Goal: Task Accomplishment & Management: Use online tool/utility

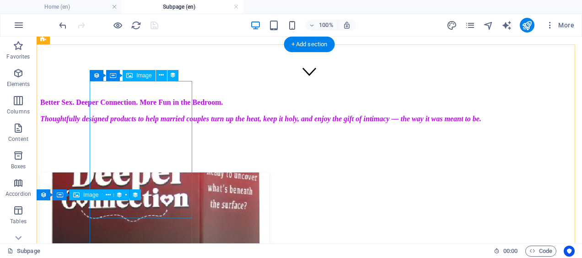
scroll to position [156, 0]
click at [154, 172] on figure at bounding box center [309, 241] width 538 height 139
select select "nofollow"
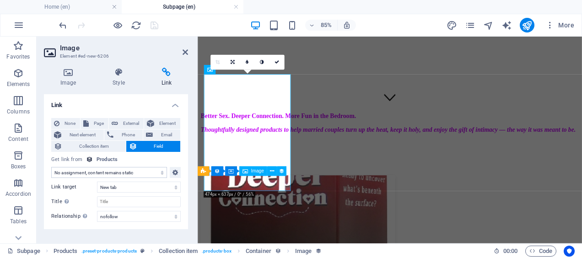
scroll to position [33, 0]
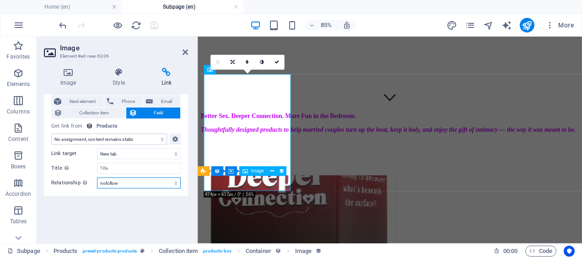
click at [122, 184] on select "alternate author bookmark external help license next nofollow noreferrer noopen…" at bounding box center [139, 182] width 84 height 11
click at [146, 185] on select "alternate author bookmark external help license next nofollow noreferrer noopen…" at bounding box center [139, 182] width 84 height 11
click at [86, 188] on div "Sets the relationship of this link to the link target . For example, the value …" at bounding box center [111, 212] width 73 height 48
click at [97, 182] on select "alternate author bookmark external help license next nofollow noreferrer noopen…" at bounding box center [139, 182] width 84 height 11
click at [86, 182] on div "Sets the relationship of this link to the link target . For example, the value …" at bounding box center [84, 182] width 9 height 11
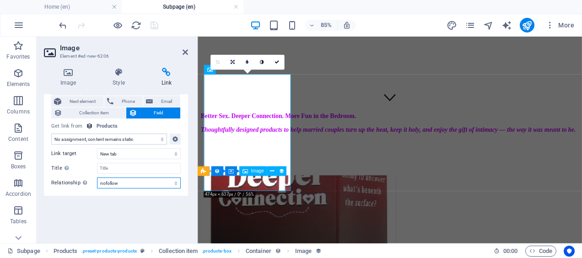
click at [97, 182] on select "alternate author bookmark external help license next nofollow noreferrer noopen…" at bounding box center [139, 182] width 84 height 11
click at [65, 75] on icon at bounding box center [68, 72] width 48 height 9
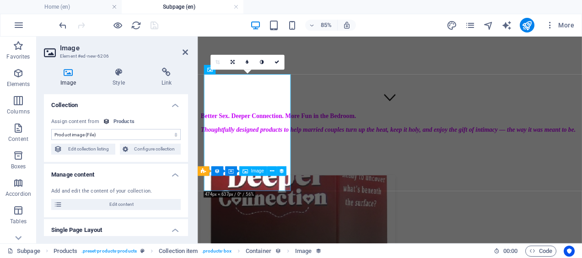
click at [113, 207] on span "Edit content" at bounding box center [121, 204] width 113 height 11
select select "In stock"
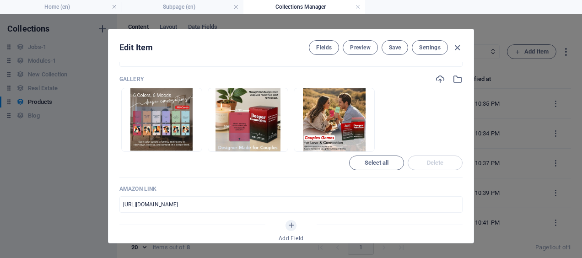
scroll to position [418, 0]
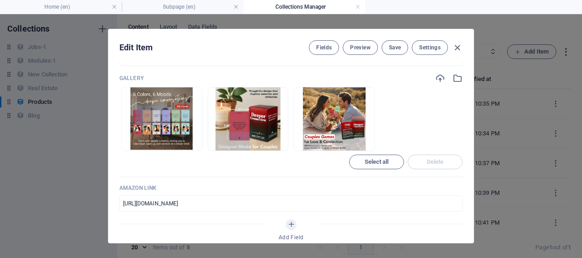
click at [455, 47] on icon "button" at bounding box center [457, 48] width 11 height 11
type input "deeper-connection-couples-conversation"
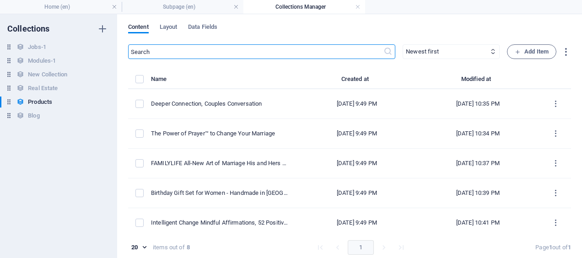
scroll to position [327, 0]
click at [359, 8] on link at bounding box center [357, 7] width 5 height 9
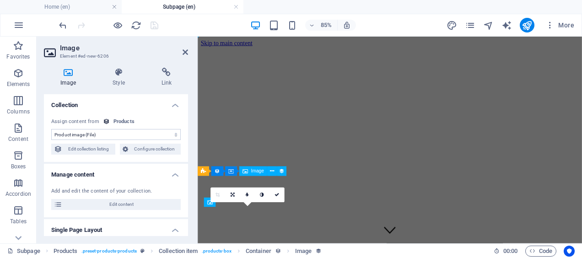
scroll to position [156, 0]
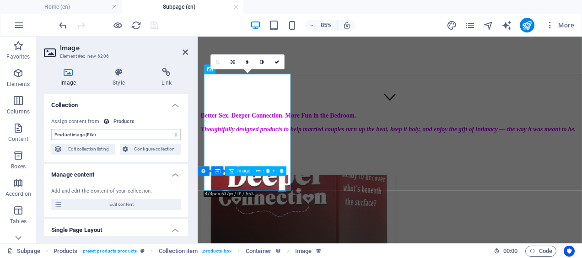
click at [167, 73] on icon at bounding box center [166, 72] width 43 height 9
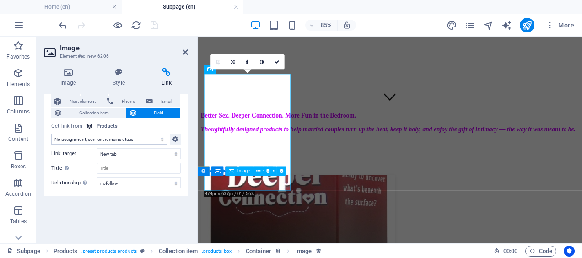
click at [96, 113] on span "Collection item" at bounding box center [94, 112] width 58 height 11
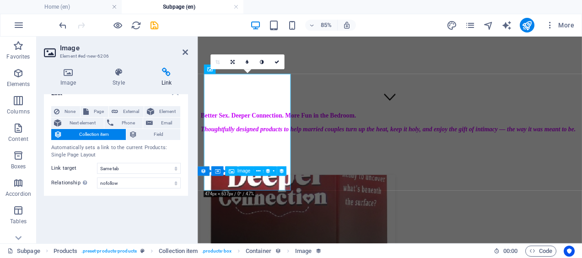
scroll to position [0, 0]
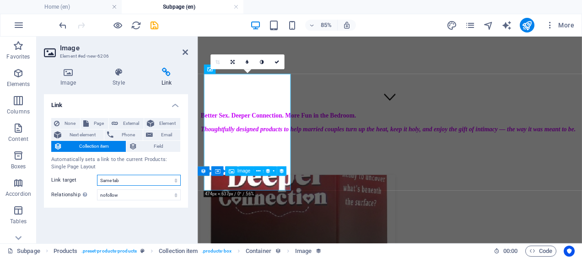
click at [109, 179] on select "New tab Same tab Overlay" at bounding box center [139, 180] width 84 height 11
click at [129, 194] on select "alternate author bookmark external help license next nofollow noreferrer noopen…" at bounding box center [139, 194] width 84 height 11
click at [147, 148] on span "Field" at bounding box center [159, 146] width 38 height 11
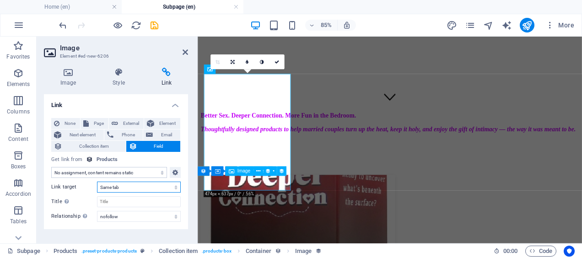
click at [136, 187] on select "New tab Same tab Overlay" at bounding box center [139, 187] width 84 height 11
select select "blank"
click at [97, 182] on select "New tab Same tab Overlay" at bounding box center [139, 187] width 84 height 11
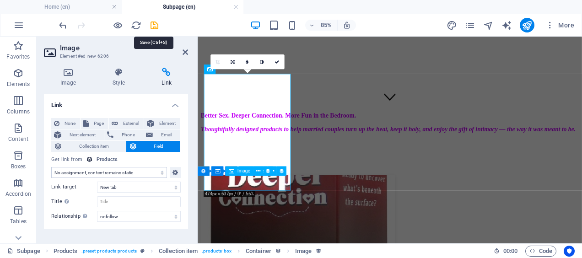
click at [156, 27] on icon "save" at bounding box center [154, 25] width 11 height 11
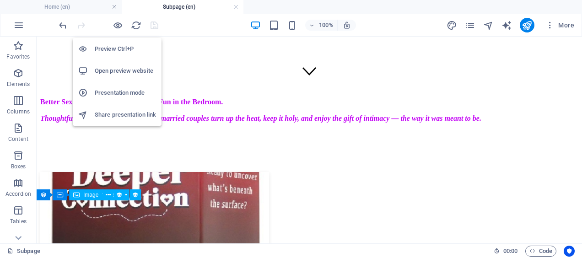
click at [117, 27] on icon "button" at bounding box center [118, 25] width 11 height 11
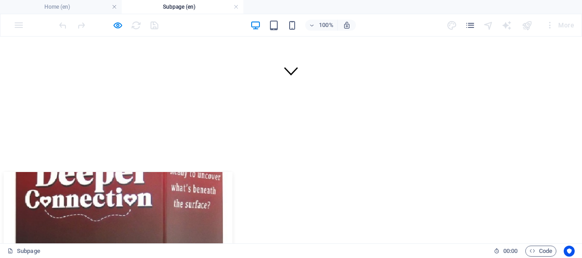
click at [124, 172] on img at bounding box center [118, 240] width 229 height 137
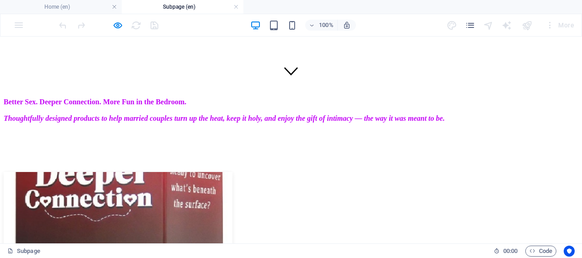
click at [123, 172] on img at bounding box center [118, 240] width 229 height 137
click at [121, 172] on img at bounding box center [118, 240] width 229 height 137
click at [118, 172] on img at bounding box center [118, 240] width 229 height 137
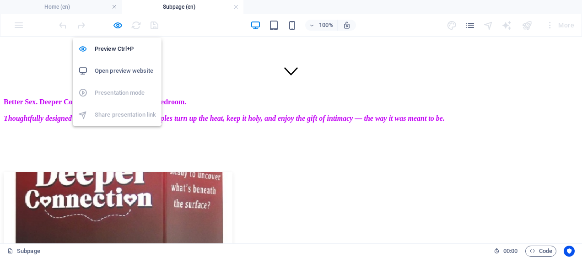
click at [117, 27] on icon "button" at bounding box center [118, 25] width 11 height 11
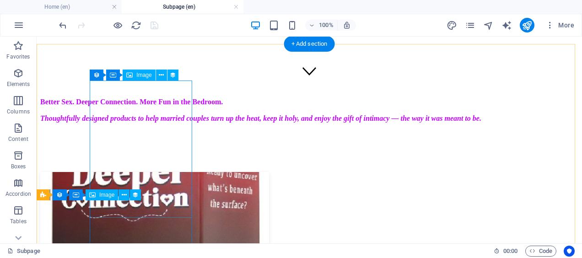
click at [146, 172] on figure at bounding box center [309, 241] width 538 height 139
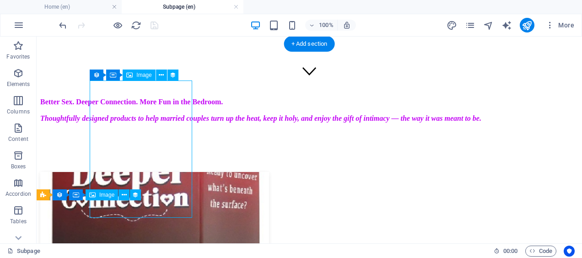
click at [146, 172] on figure at bounding box center [309, 241] width 538 height 139
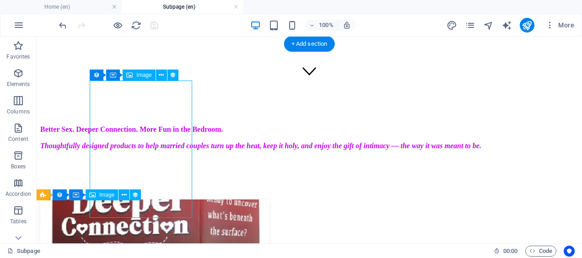
select select "nofollow"
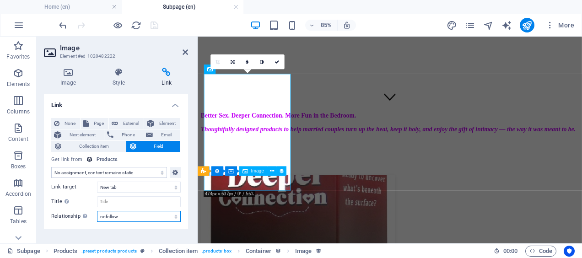
click at [135, 220] on select "alternate author bookmark external help license next nofollow noreferrer noopen…" at bounding box center [139, 216] width 84 height 11
select select
click at [97, 211] on select "alternate author bookmark external help license next nofollow noreferrer noopen…" at bounding box center [139, 216] width 84 height 11
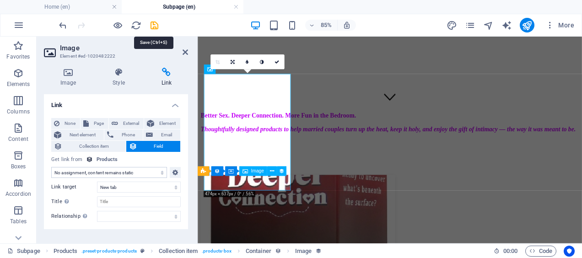
click at [156, 27] on icon "save" at bounding box center [154, 25] width 11 height 11
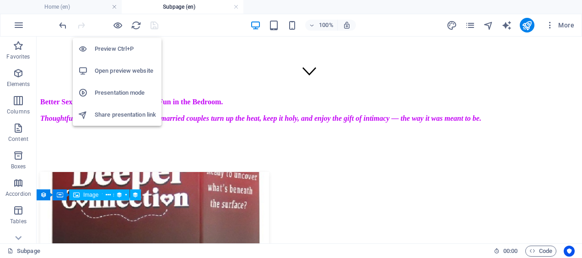
click at [117, 25] on icon "button" at bounding box center [118, 25] width 11 height 11
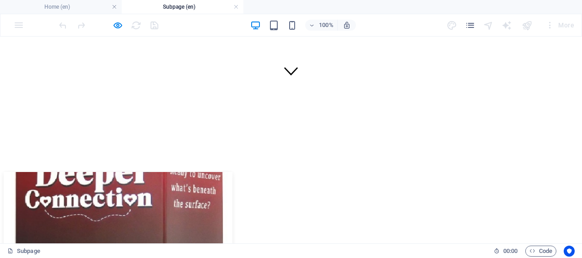
click at [122, 172] on img at bounding box center [118, 240] width 229 height 137
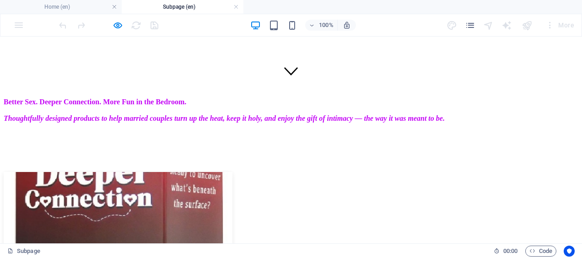
click at [124, 172] on img at bounding box center [118, 240] width 229 height 137
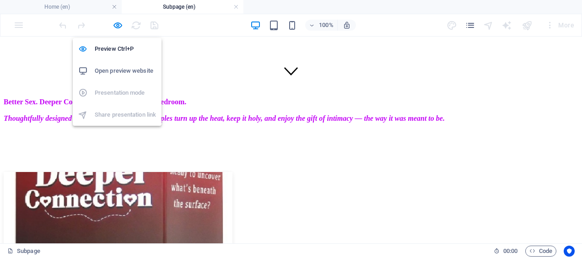
click at [117, 26] on icon "button" at bounding box center [118, 25] width 11 height 11
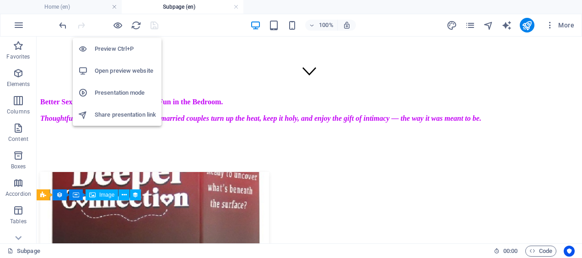
click at [118, 70] on h6 "Open preview website" at bounding box center [125, 70] width 61 height 11
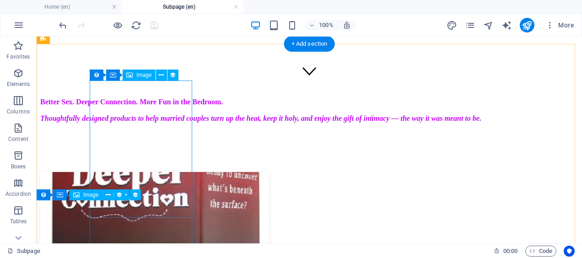
click at [140, 172] on figure at bounding box center [309, 241] width 538 height 139
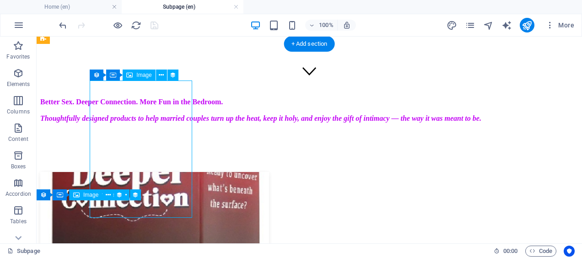
click at [140, 172] on figure at bounding box center [309, 241] width 538 height 139
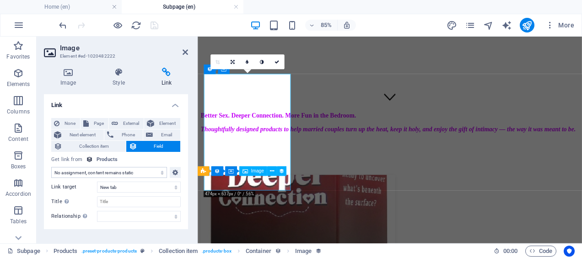
click at [119, 171] on select "No assignment, content remains static Created at (Date) Updated at (Date) Name …" at bounding box center [109, 172] width 116 height 11
click at [188, 88] on div "Image Style Link Collection No assignment, content remains static Created at (D…" at bounding box center [116, 151] width 159 height 183
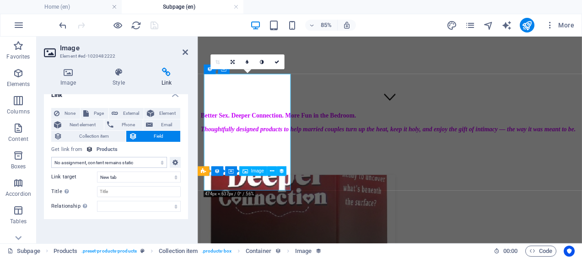
scroll to position [13, 0]
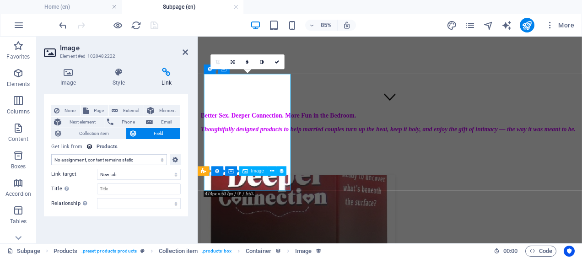
click at [68, 73] on icon at bounding box center [68, 72] width 48 height 9
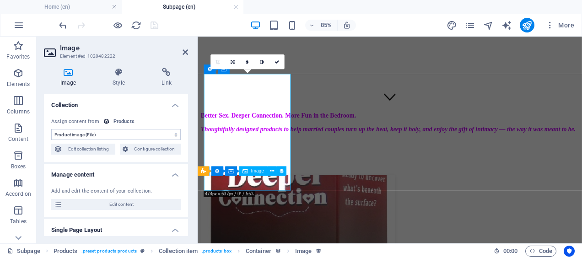
click at [116, 204] on span "Edit content" at bounding box center [121, 204] width 113 height 11
select select "In stock"
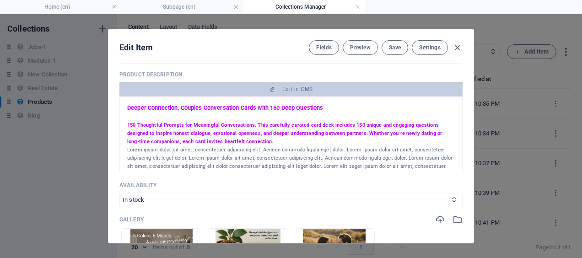
scroll to position [177, 0]
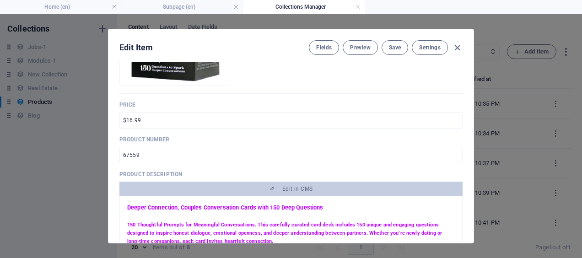
click at [323, 50] on span "Fields" at bounding box center [324, 47] width 16 height 7
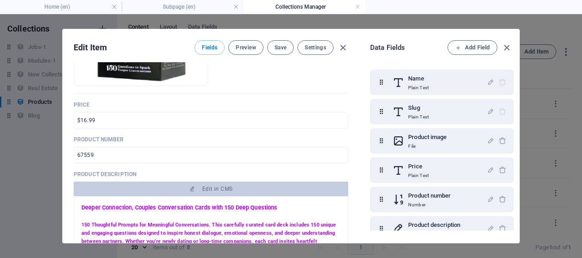
scroll to position [102, 0]
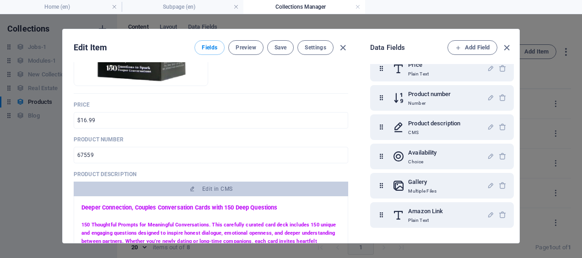
click at [490, 214] on icon "button" at bounding box center [491, 215] width 8 height 8
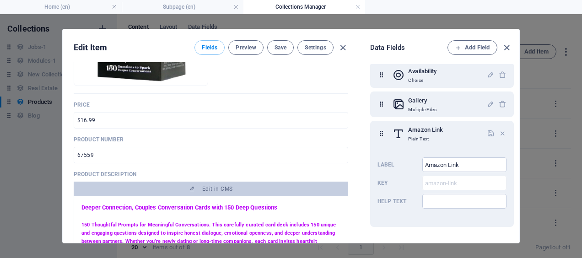
scroll to position [187, 0]
click at [487, 129] on icon "button" at bounding box center [491, 133] width 8 height 8
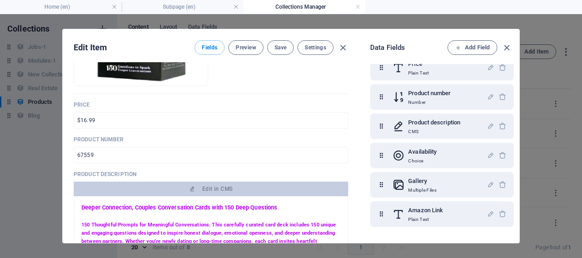
scroll to position [4, 0]
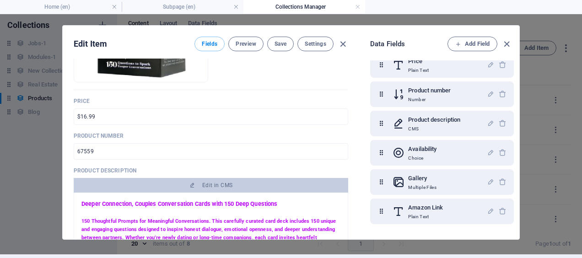
click at [487, 210] on icon "button" at bounding box center [491, 211] width 8 height 8
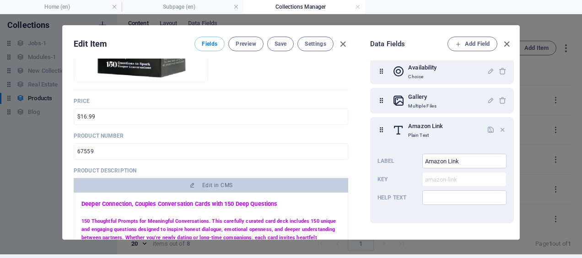
click at [488, 127] on icon "button" at bounding box center [491, 130] width 8 height 8
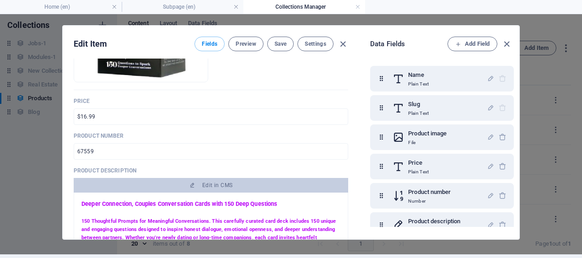
scroll to position [102, 0]
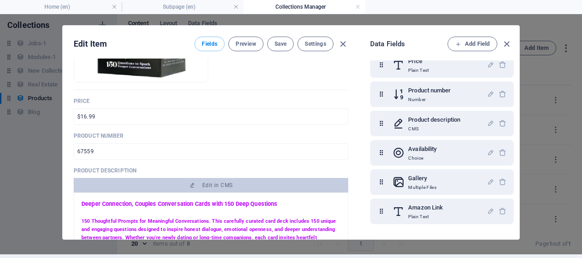
click at [419, 217] on p "Plain Text" at bounding box center [425, 216] width 35 height 7
click at [424, 215] on p "Plain Text" at bounding box center [425, 216] width 35 height 7
drag, startPoint x: 424, startPoint y: 215, endPoint x: 410, endPoint y: 216, distance: 14.2
click at [410, 216] on p "Plain Text" at bounding box center [425, 216] width 35 height 7
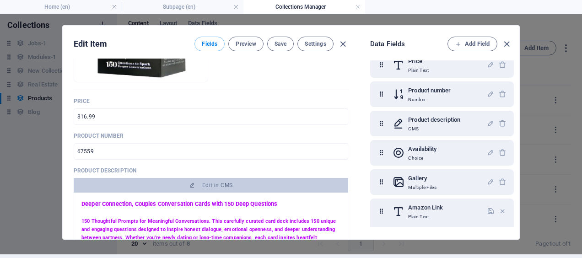
click at [410, 216] on p "Plain Text" at bounding box center [425, 216] width 35 height 7
drag, startPoint x: 410, startPoint y: 216, endPoint x: 422, endPoint y: 216, distance: 11.4
click at [422, 216] on p "Plain Text" at bounding box center [425, 216] width 35 height 7
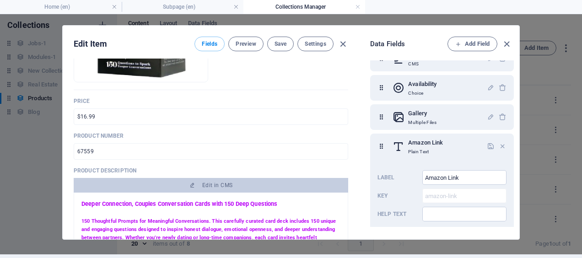
scroll to position [166, 0]
click at [383, 153] on icon at bounding box center [381, 147] width 8 height 18
click at [425, 145] on h6 "Amazon Link" at bounding box center [425, 143] width 35 height 11
click at [416, 150] on p "Plain Text" at bounding box center [425, 152] width 35 height 7
click at [317, 46] on span "Settings" at bounding box center [315, 43] width 21 height 7
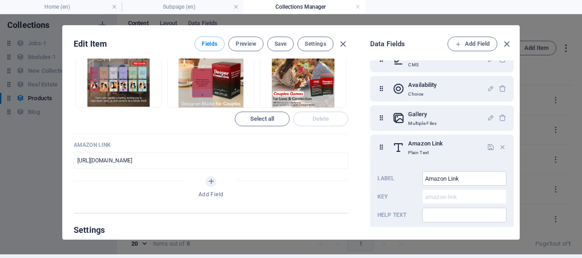
scroll to position [437, 0]
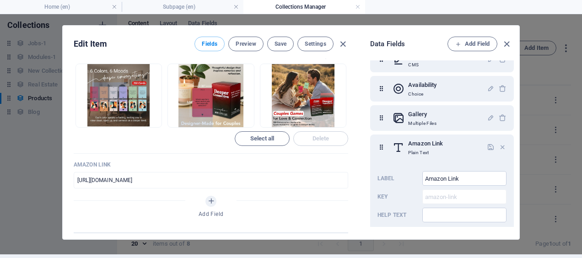
click at [465, 43] on span "Add Field" at bounding box center [472, 43] width 34 height 11
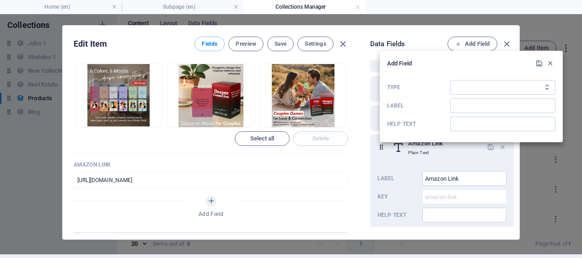
click at [503, 87] on select "Plain Text Link CMS Rich Text File Multiple Files Checkbox Choice Date Number" at bounding box center [502, 87] width 105 height 15
select select "link"
click at [450, 80] on select "Plain Text Link CMS Rich Text File Multiple Files Checkbox Choice Date Number" at bounding box center [502, 87] width 105 height 15
click at [463, 104] on input "Label" at bounding box center [502, 105] width 105 height 15
type input "Amazon Link"
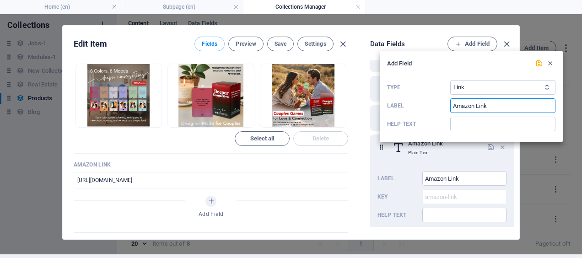
click at [538, 64] on icon "submit" at bounding box center [539, 63] width 8 height 8
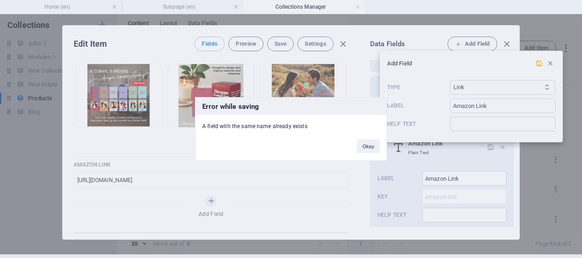
click at [366, 145] on button "Okay" at bounding box center [368, 146] width 23 height 14
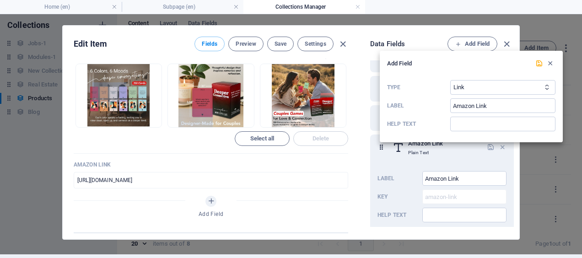
click at [539, 64] on icon "submit" at bounding box center [539, 63] width 8 height 8
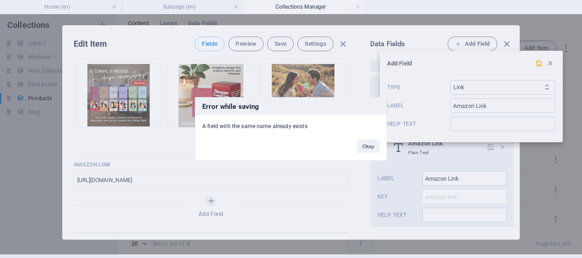
click at [366, 149] on button "Okay" at bounding box center [368, 146] width 23 height 14
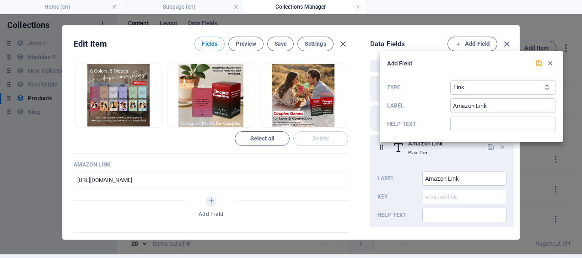
click at [467, 177] on div at bounding box center [291, 129] width 582 height 258
